Goal: Task Accomplishment & Management: Manage account settings

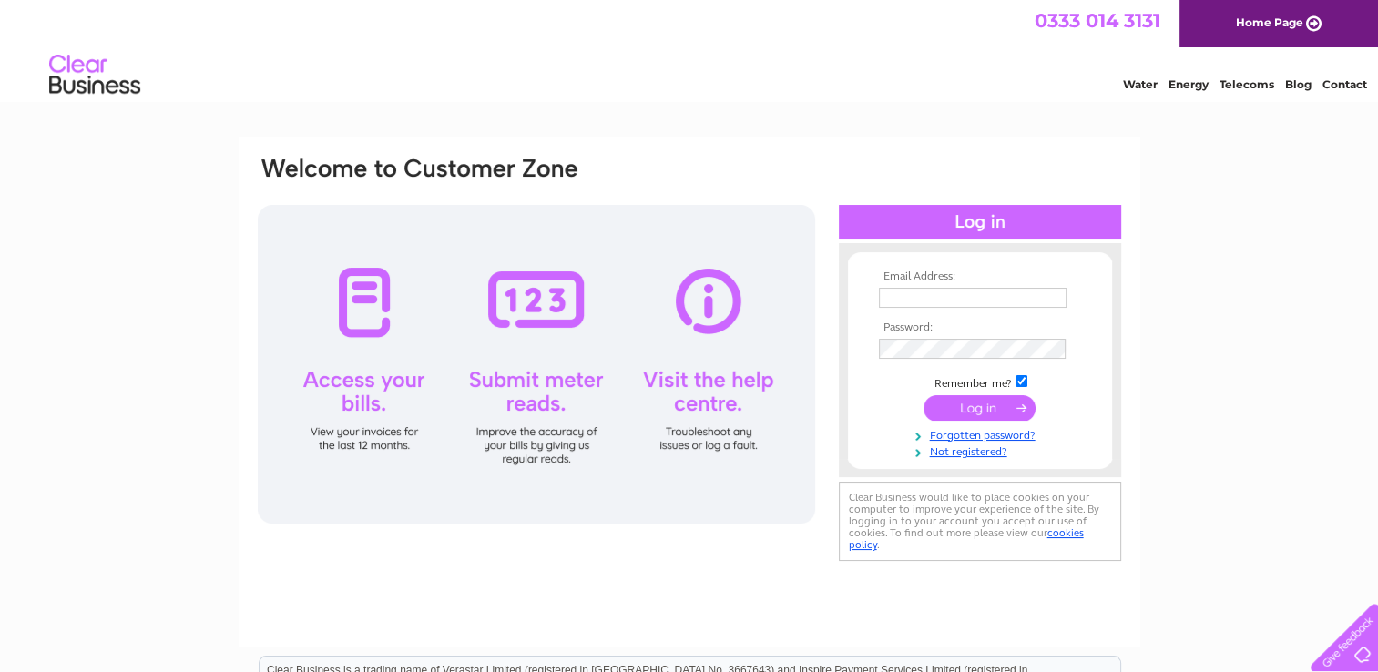
type input "Simon@dunglassestate.com"
click at [969, 403] on input "submit" at bounding box center [980, 408] width 112 height 26
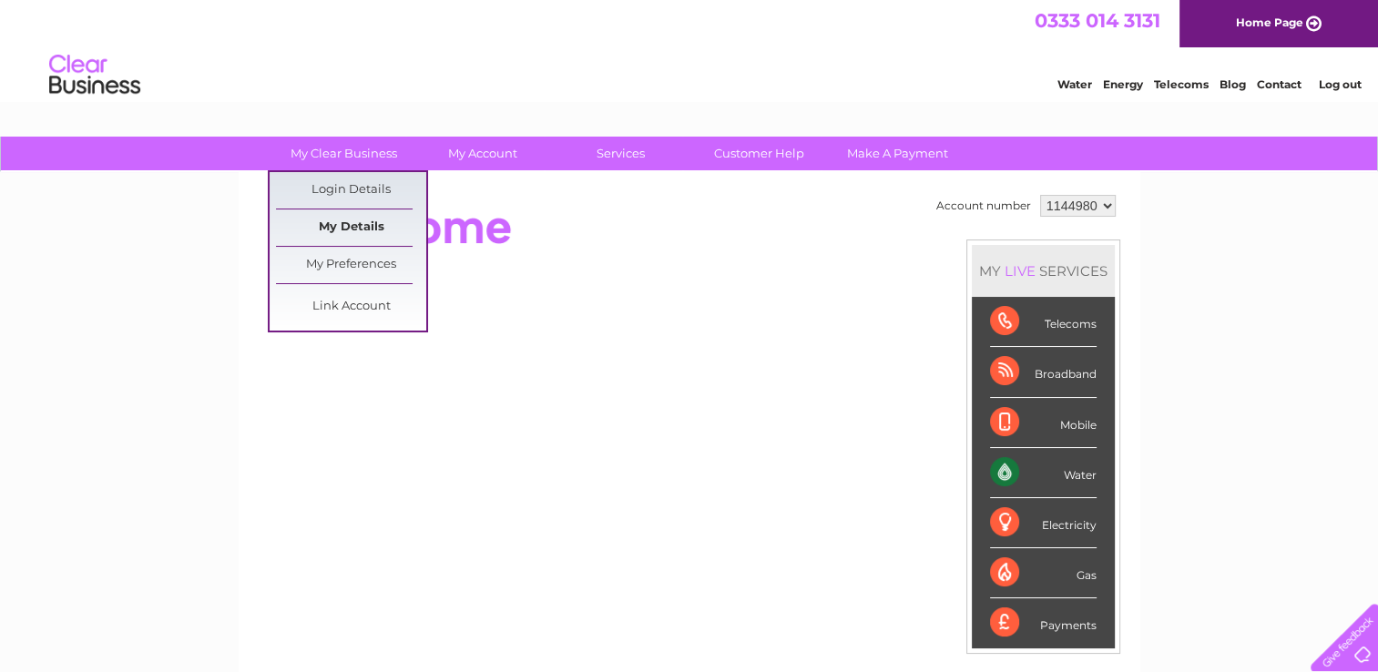
click at [333, 228] on link "My Details" at bounding box center [351, 228] width 150 height 36
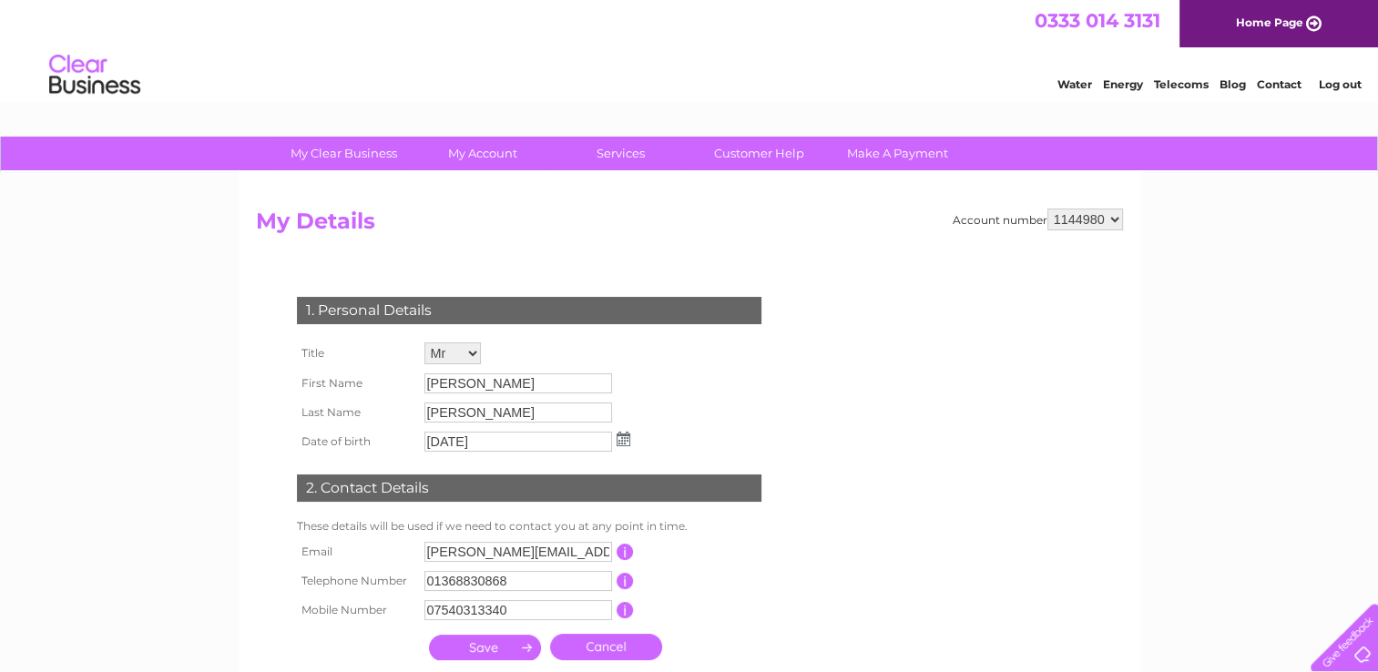
click at [1065, 85] on link "Water" at bounding box center [1075, 84] width 35 height 14
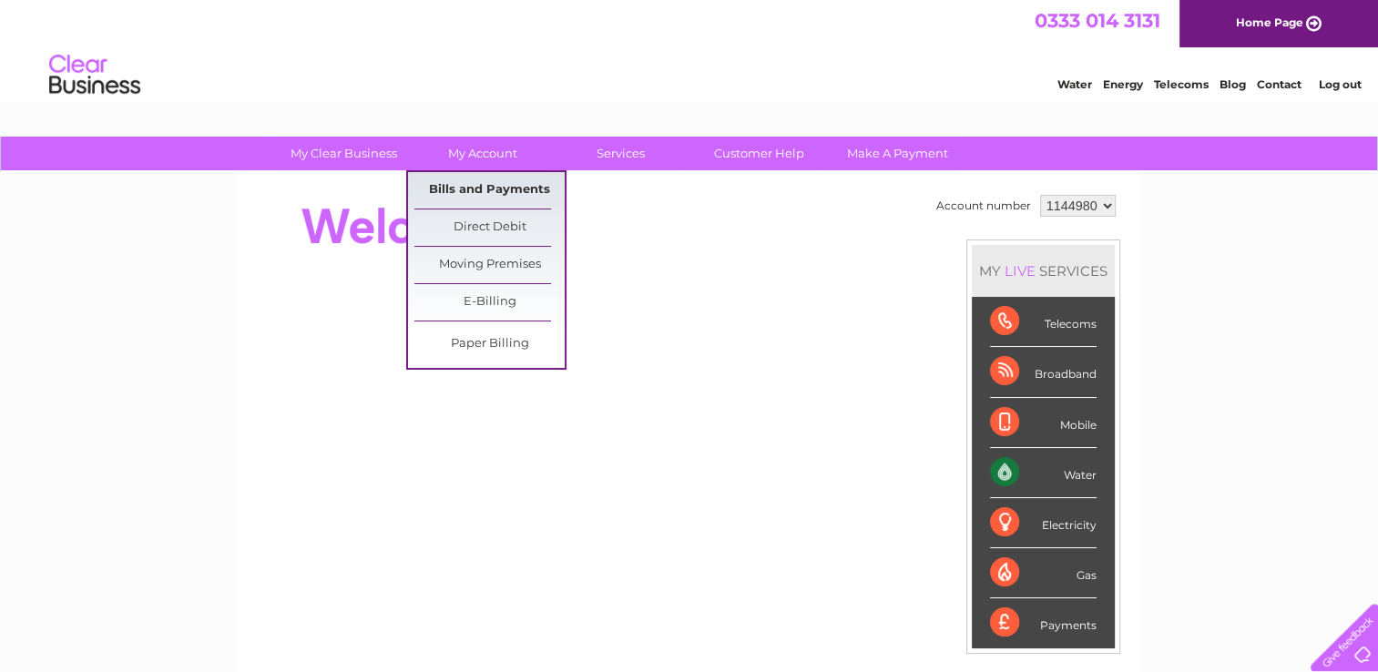
click at [475, 179] on link "Bills and Payments" at bounding box center [489, 190] width 150 height 36
click at [474, 195] on link "Bills and Payments" at bounding box center [489, 190] width 150 height 36
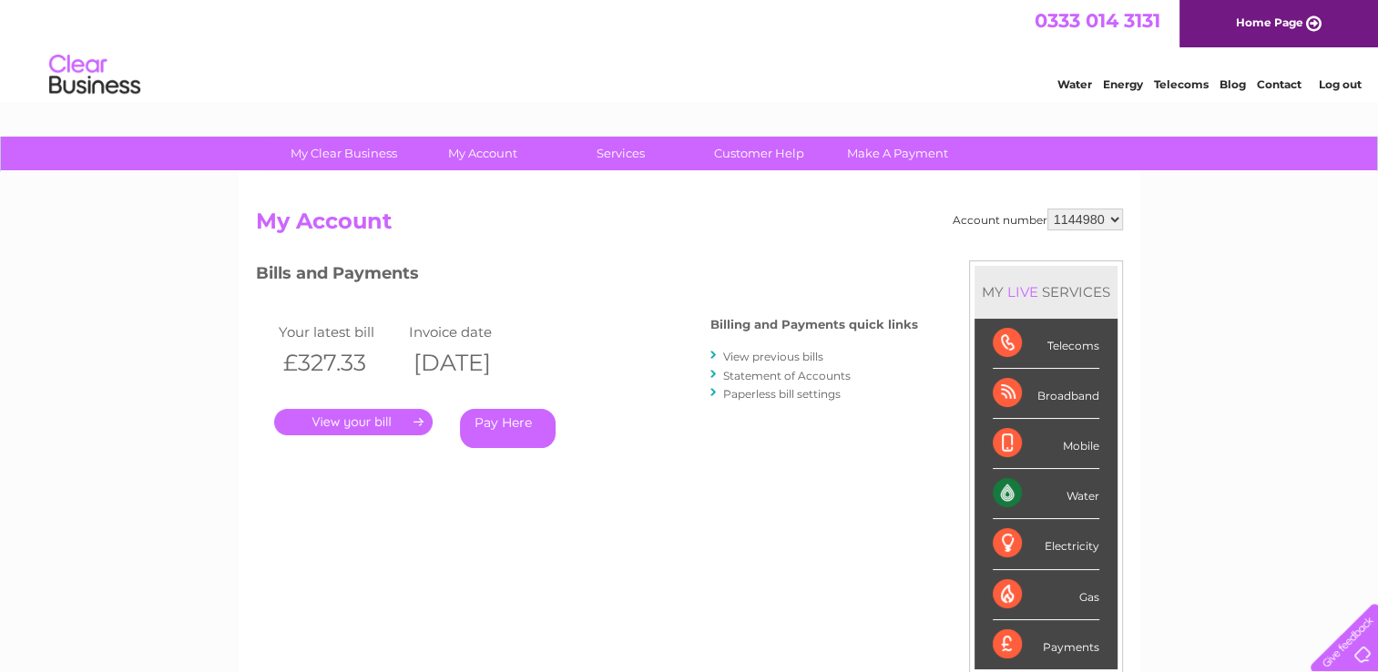
click at [356, 432] on link "." at bounding box center [353, 422] width 159 height 26
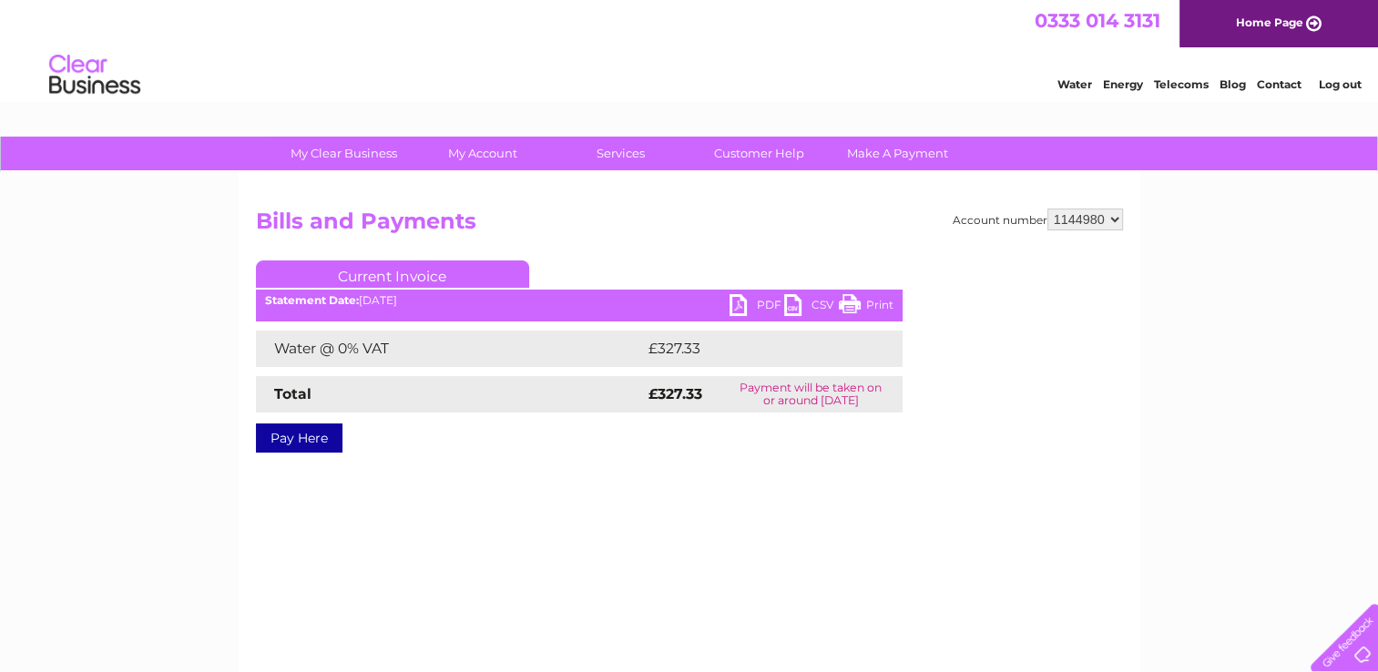
click at [740, 305] on link "PDF" at bounding box center [757, 307] width 55 height 26
click at [740, 306] on link "PDF" at bounding box center [757, 307] width 55 height 26
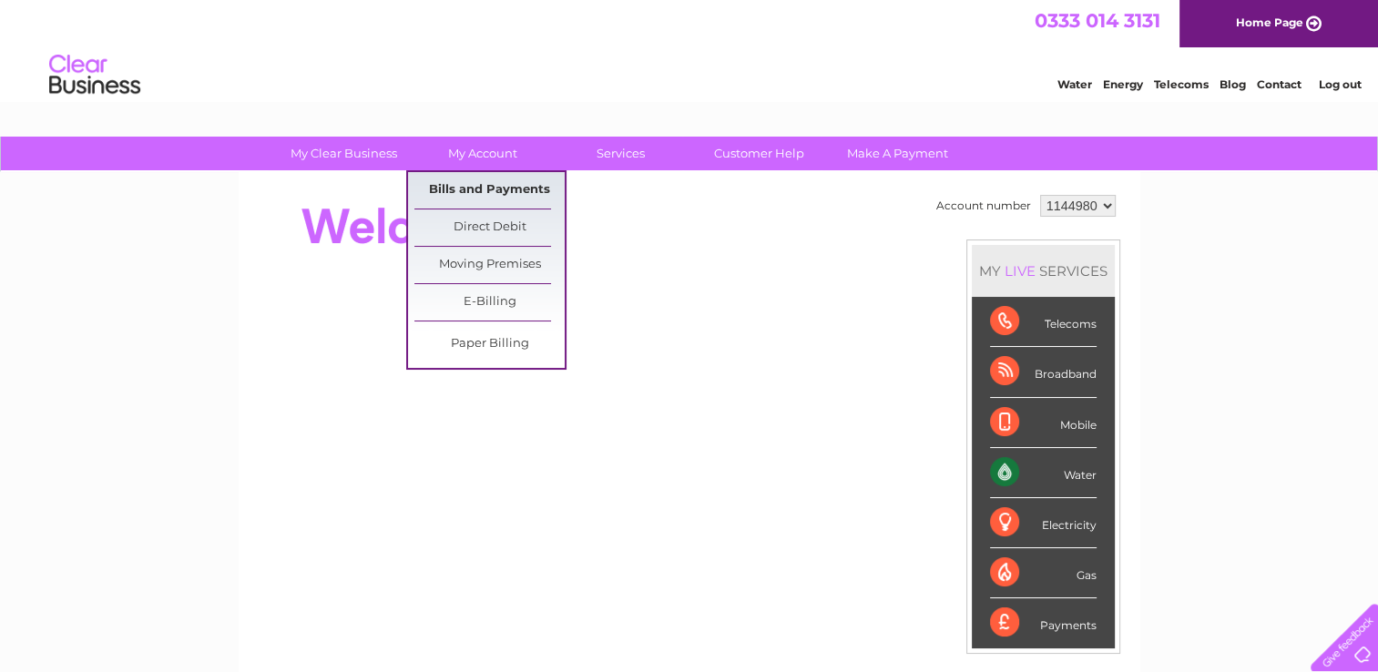
click at [485, 184] on link "Bills and Payments" at bounding box center [489, 190] width 150 height 36
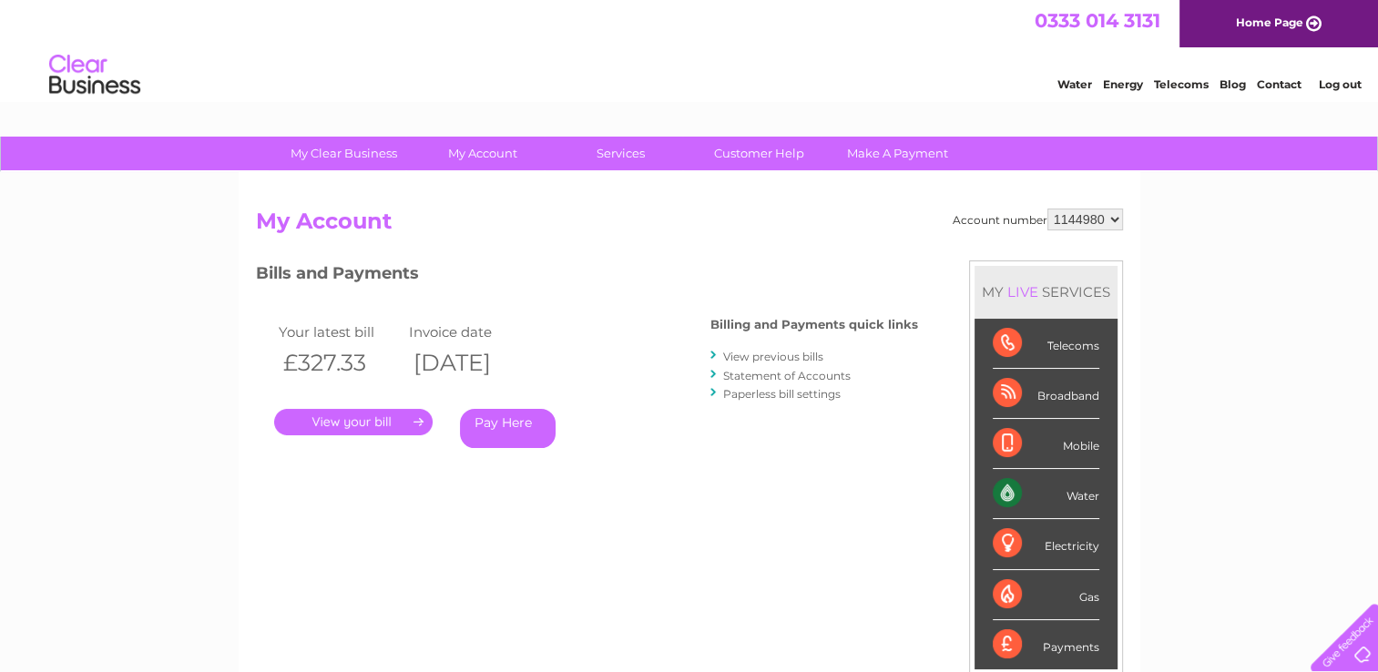
click at [742, 357] on link "View previous bills" at bounding box center [773, 357] width 100 height 14
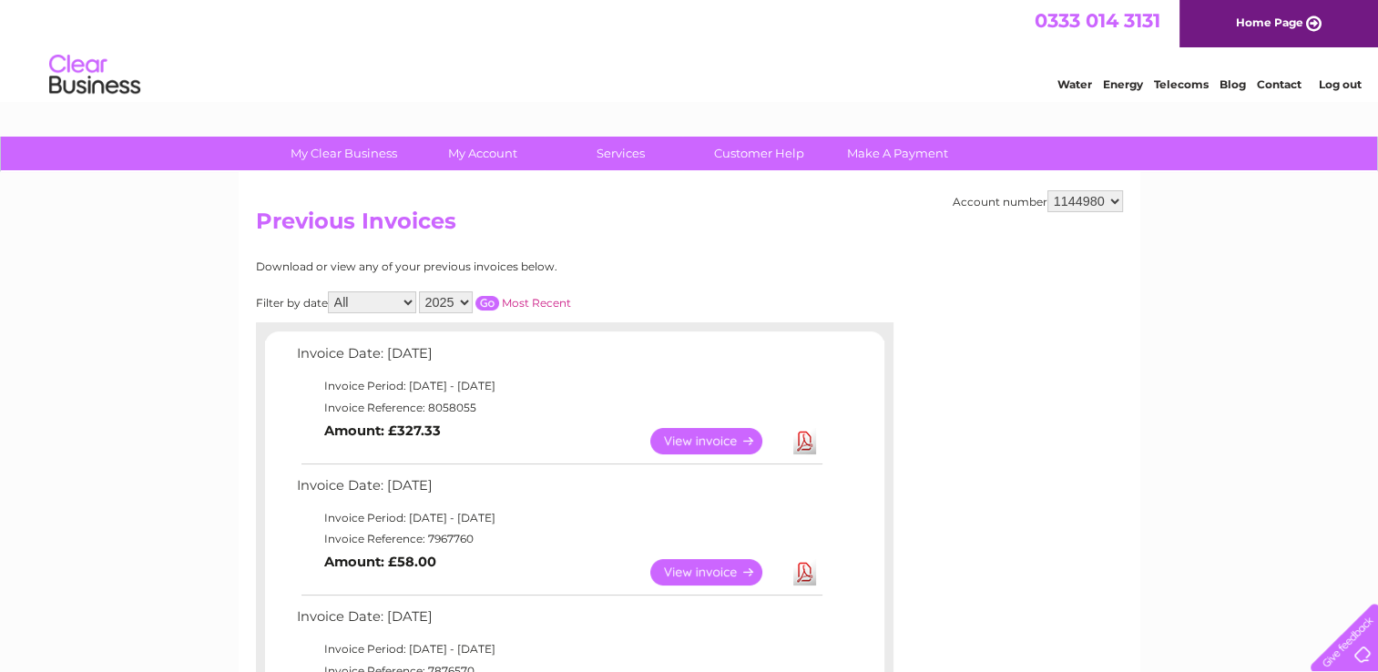
click at [408, 304] on select "All January February March April May June July August September October Novembe…" at bounding box center [372, 303] width 88 height 22
select select "8"
click at [330, 292] on select "All January February March April May June July August September October Novembe…" at bounding box center [372, 303] width 88 height 22
click at [492, 302] on input "button" at bounding box center [488, 303] width 24 height 15
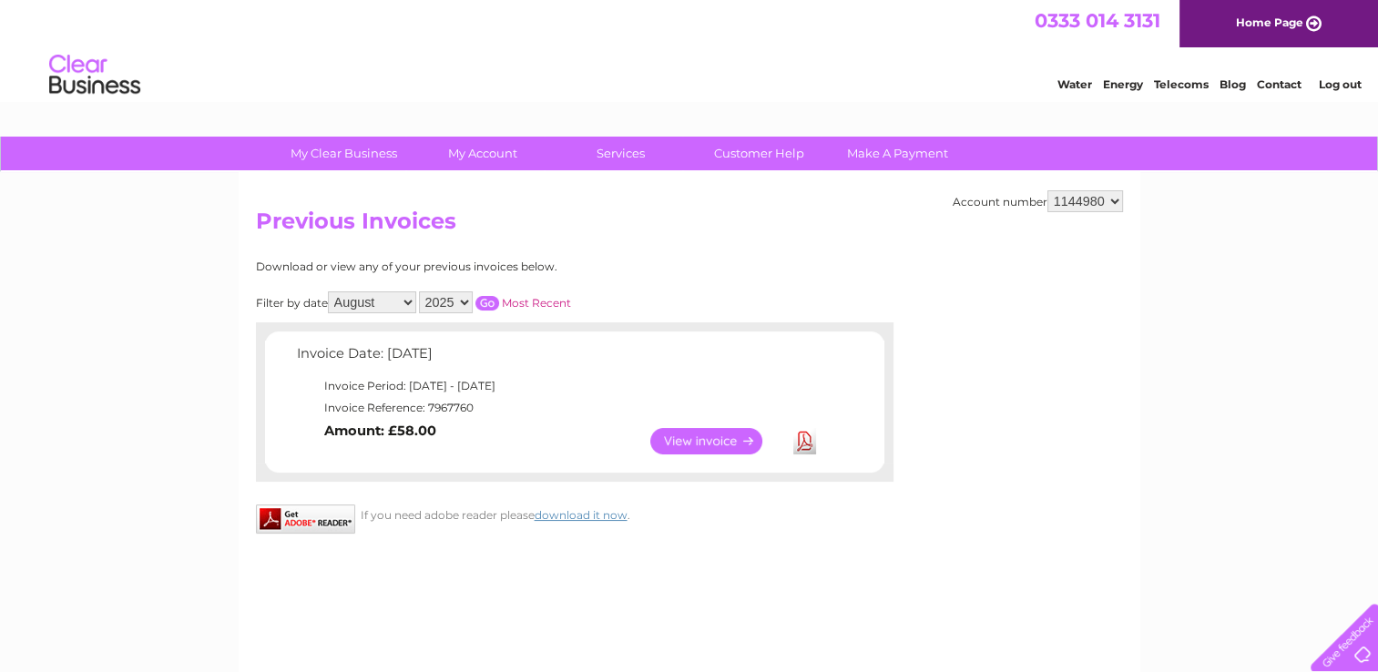
click at [700, 448] on link "View" at bounding box center [717, 441] width 134 height 26
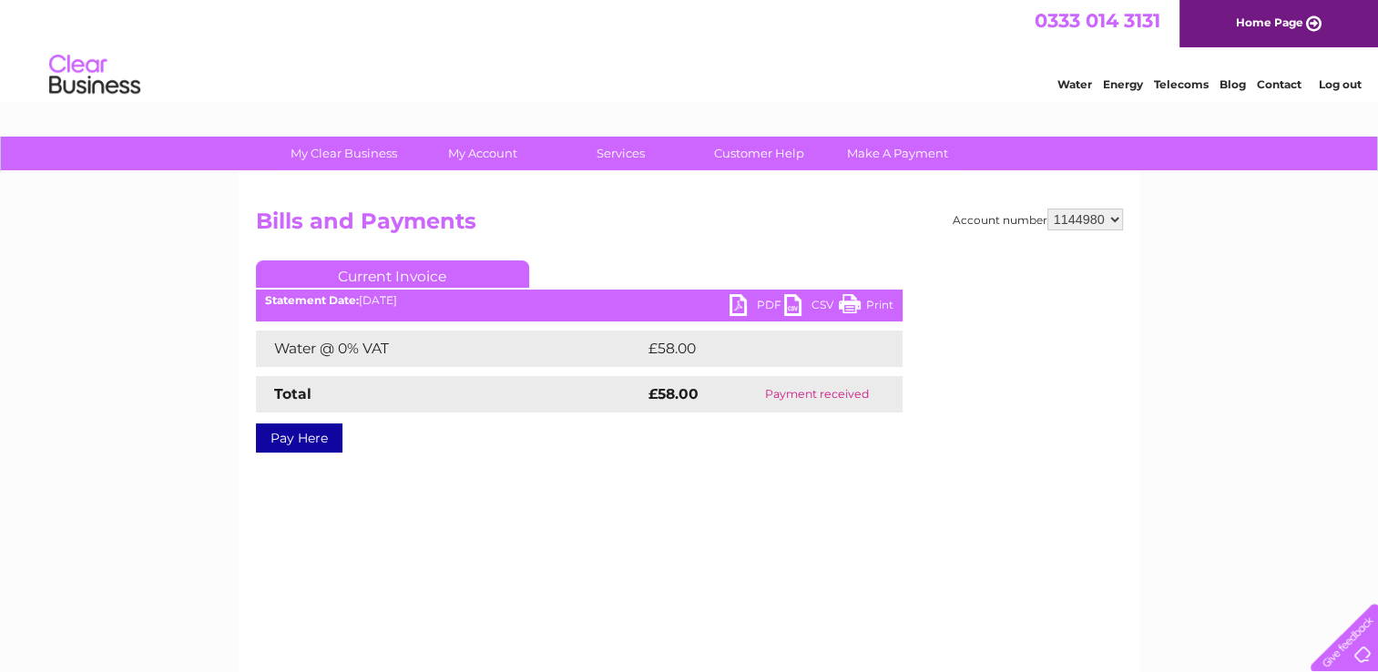
click at [739, 298] on link "PDF" at bounding box center [757, 307] width 55 height 26
